Goal: Transaction & Acquisition: Obtain resource

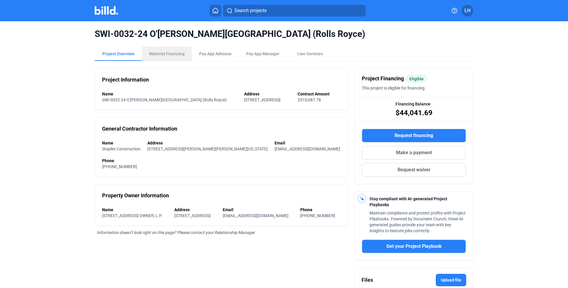
click at [159, 56] on div "Material Financing" at bounding box center [167, 54] width 36 height 6
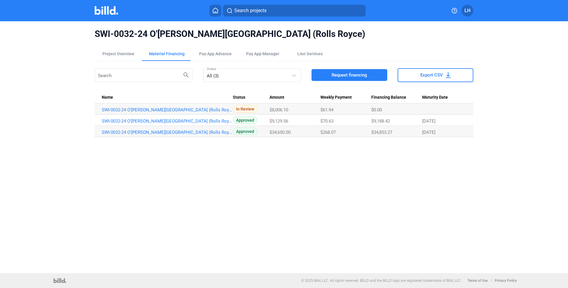
click at [326, 77] on button "Request financing" at bounding box center [350, 75] width 76 height 12
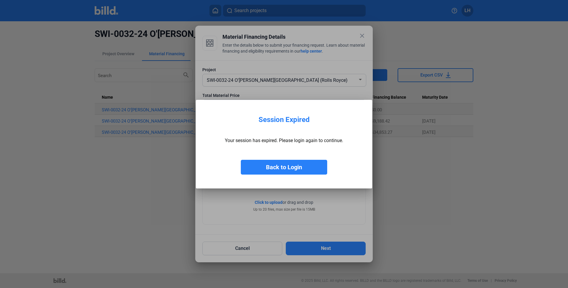
click at [278, 174] on button "Back to Login" at bounding box center [284, 167] width 86 height 15
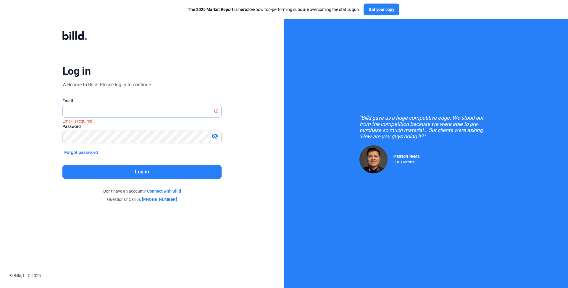
type input "[EMAIL_ADDRESS][DOMAIN_NAME]"
click at [114, 176] on button "Log in" at bounding box center [141, 172] width 159 height 14
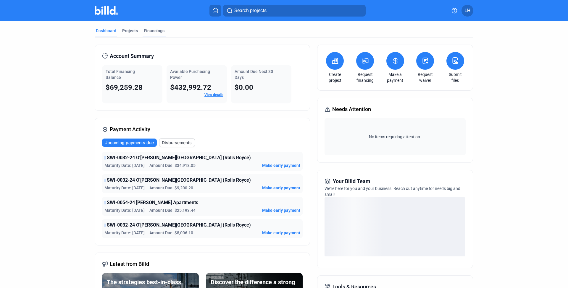
click at [159, 33] on div "Financings" at bounding box center [154, 31] width 21 height 6
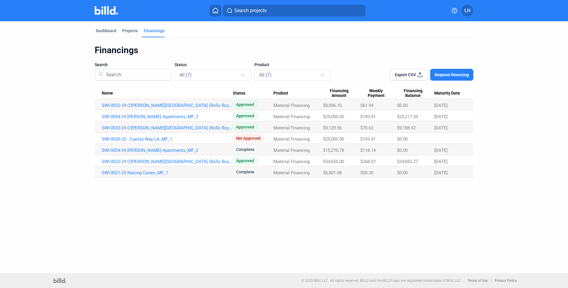
click at [127, 28] on mat-tab-group "Dashboard Projects Financings Financings Search Status All (7) Product All (7) …" at bounding box center [284, 99] width 379 height 156
click at [128, 33] on div "Projects" at bounding box center [130, 31] width 16 height 6
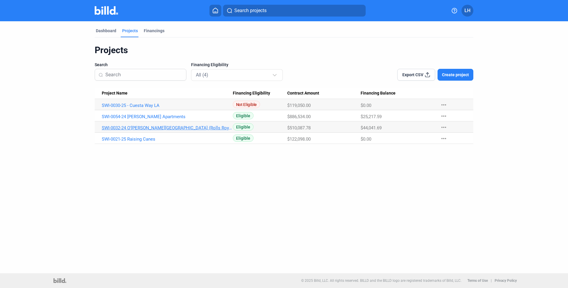
click at [125, 127] on link "SWI-0032-24 O'[PERSON_NAME][GEOGRAPHIC_DATA] (Rolls Royce)" at bounding box center [167, 127] width 131 height 5
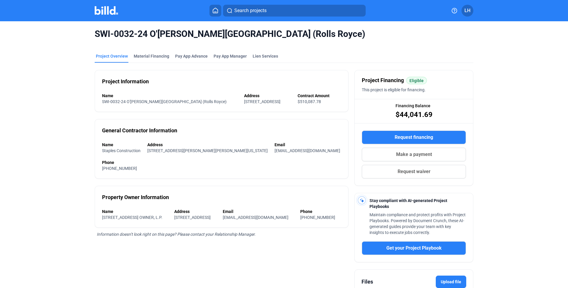
click at [379, 137] on button "Request financing" at bounding box center [414, 138] width 104 height 14
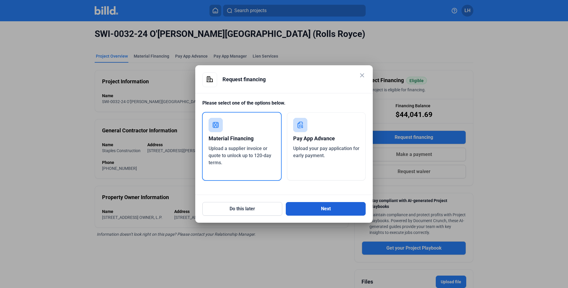
click at [306, 212] on button "Next" at bounding box center [326, 209] width 80 height 14
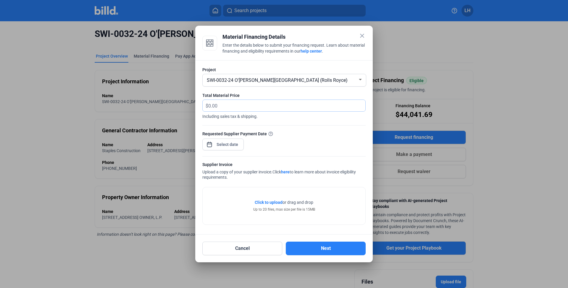
click at [229, 104] on input "text" at bounding box center [283, 106] width 150 height 12
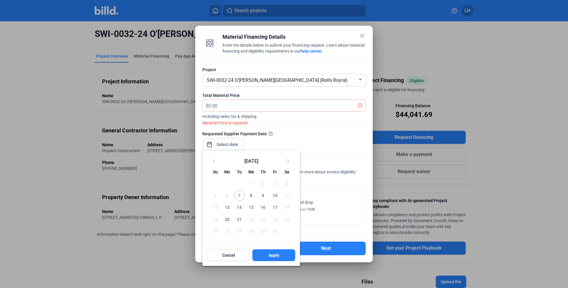
click at [224, 142] on div "close Material Financing Details Enter the details below to submit your financi…" at bounding box center [284, 144] width 568 height 288
click at [239, 197] on span "7" at bounding box center [239, 195] width 11 height 11
click at [271, 258] on span "Apply" at bounding box center [274, 256] width 11 height 6
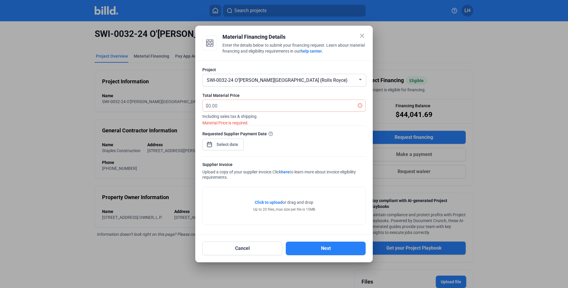
type input "[DATE]"
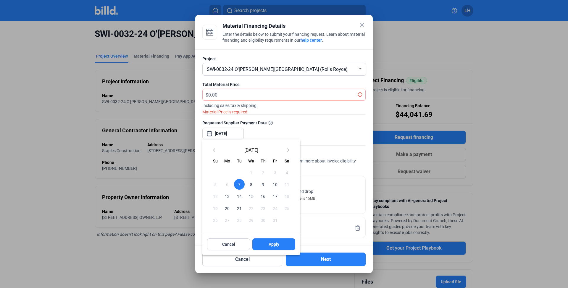
click at [248, 96] on div at bounding box center [284, 144] width 568 height 288
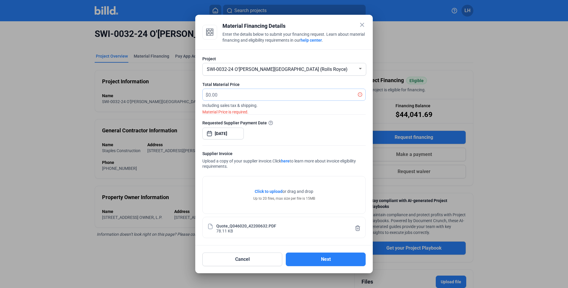
click at [214, 98] on input "text" at bounding box center [283, 95] width 150 height 12
type input "8,589.88"
click at [260, 112] on div at bounding box center [283, 112] width 163 height 6
click at [317, 258] on button "Next" at bounding box center [326, 260] width 80 height 14
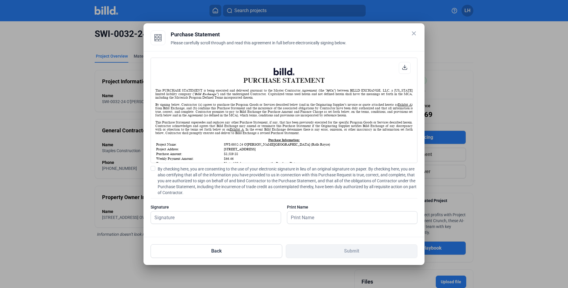
scroll to position [0, 0]
click at [205, 222] on input "text" at bounding box center [212, 218] width 123 height 12
click at [179, 176] on span "By checking here, you are consenting to the use of your electronic signature in…" at bounding box center [288, 181] width 260 height 30
click at [0, 0] on input "By checking here, you are consenting to the use of your electronic signature in…" at bounding box center [0, 0] width 0 height 0
click at [194, 225] on div "Signature Signature is required." at bounding box center [216, 217] width 130 height 26
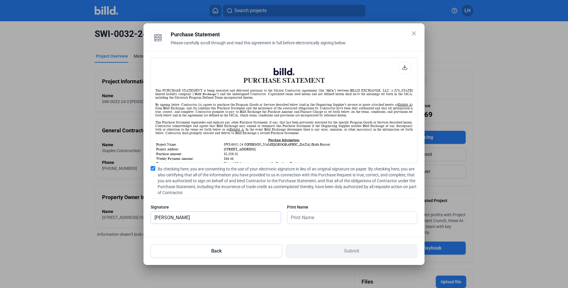
type input "[PERSON_NAME]"
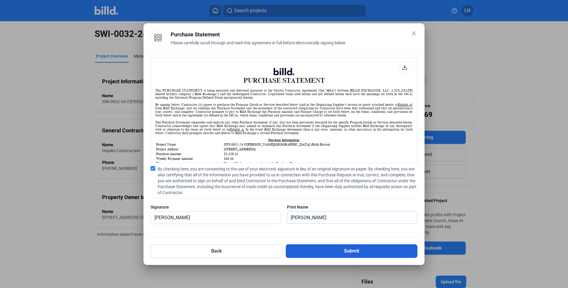
type input "[PERSON_NAME]"
click at [308, 253] on button "Submit" at bounding box center [352, 252] width 132 height 14
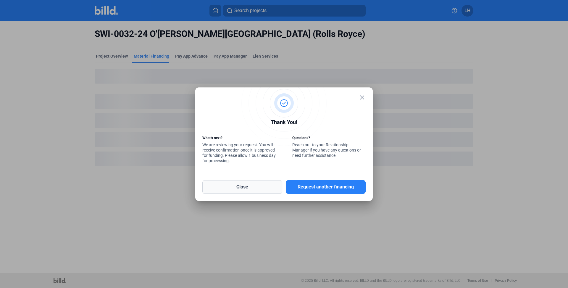
click at [249, 187] on button "Close" at bounding box center [242, 187] width 80 height 14
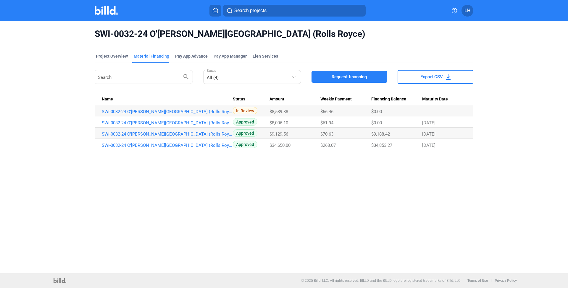
click at [101, 14] on img at bounding box center [106, 10] width 23 height 9
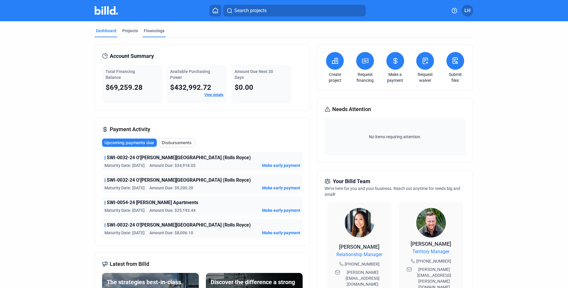
click at [159, 29] on div "Financings" at bounding box center [154, 31] width 21 height 6
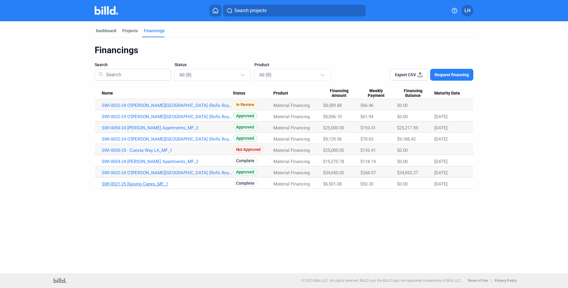
click at [147, 182] on link "SWI-0021-25 Raising Canes_MF_1" at bounding box center [167, 184] width 131 height 5
click at [143, 183] on link "SWI-0021-25 Raising Canes_MF_1" at bounding box center [167, 184] width 131 height 5
